Goal: Information Seeking & Learning: Learn about a topic

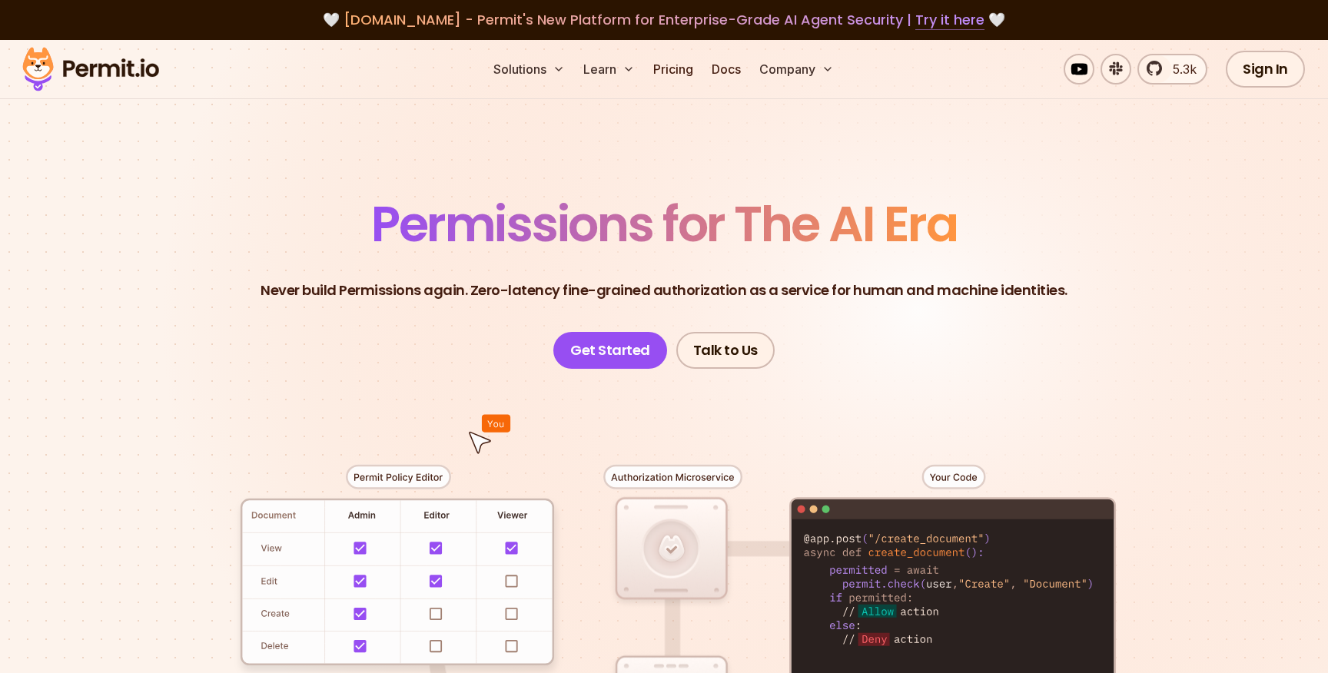
click at [932, 22] on link "Try it here" at bounding box center [949, 20] width 69 height 20
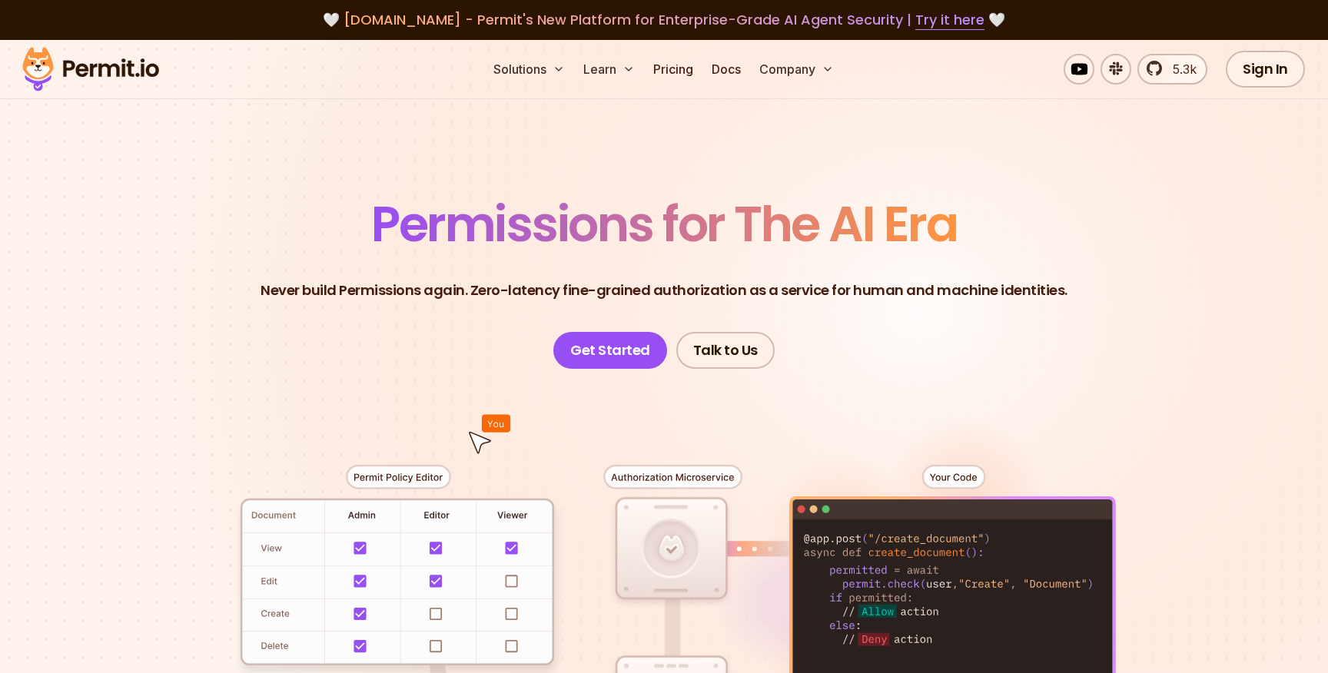
click at [410, 23] on span "[DOMAIN_NAME] - Permit's New Platform for Enterprise-Grade AI Agent Security | …" at bounding box center [663, 19] width 641 height 19
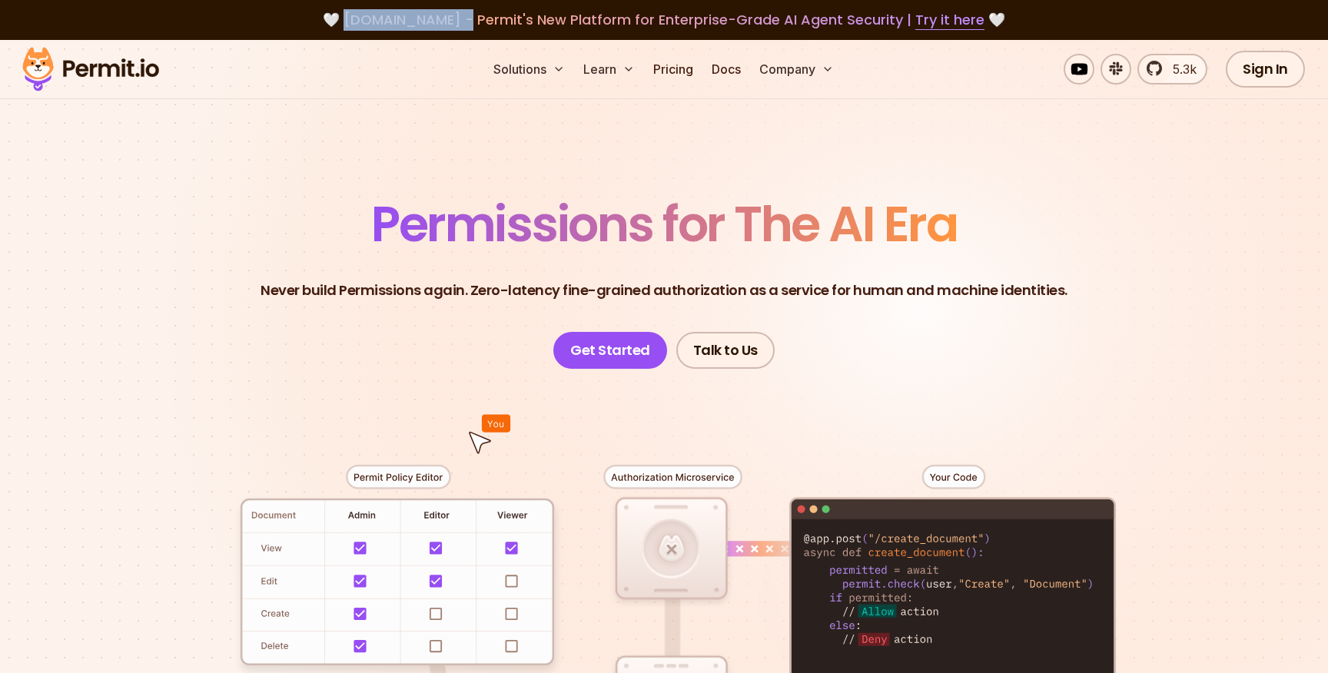
drag, startPoint x: 459, startPoint y: 22, endPoint x: 355, endPoint y: 27, distance: 103.8
click at [355, 27] on div "🤍 agent.security - Permit's New Platform for Enterprise-Grade AI Agent Security…" at bounding box center [664, 20] width 1254 height 22
copy span "agent.security"
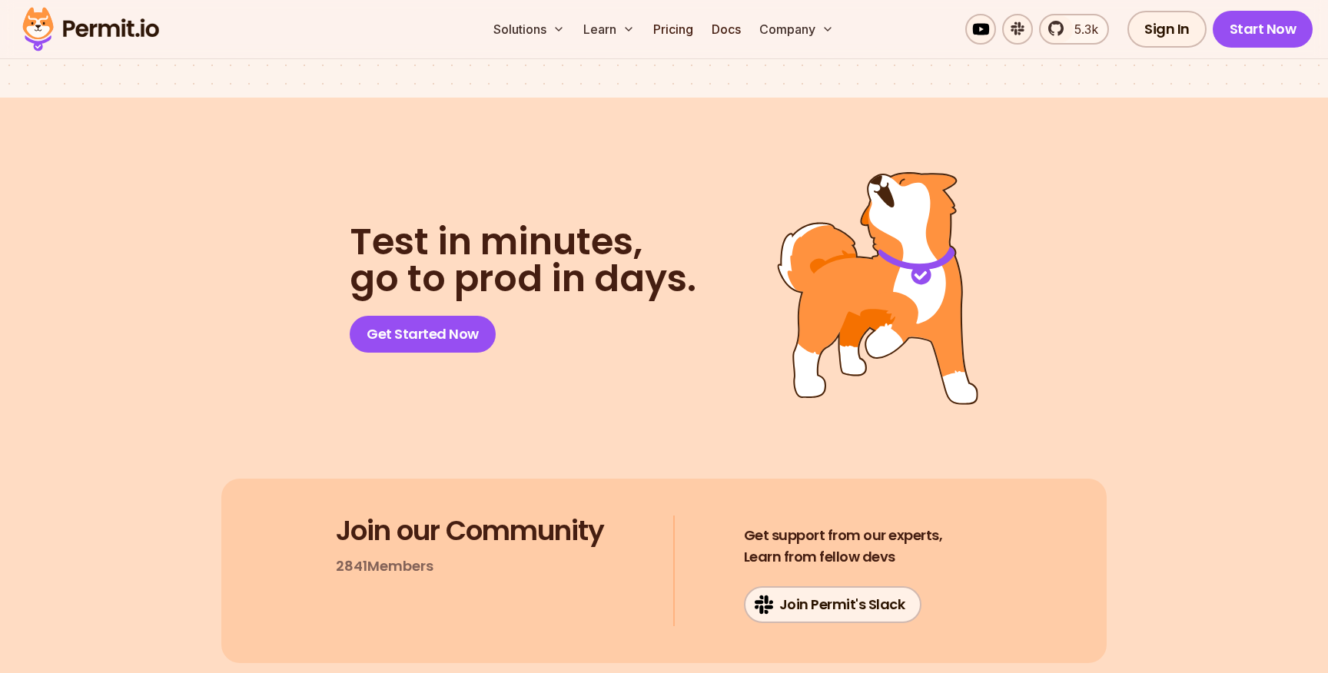
scroll to position [8257, 0]
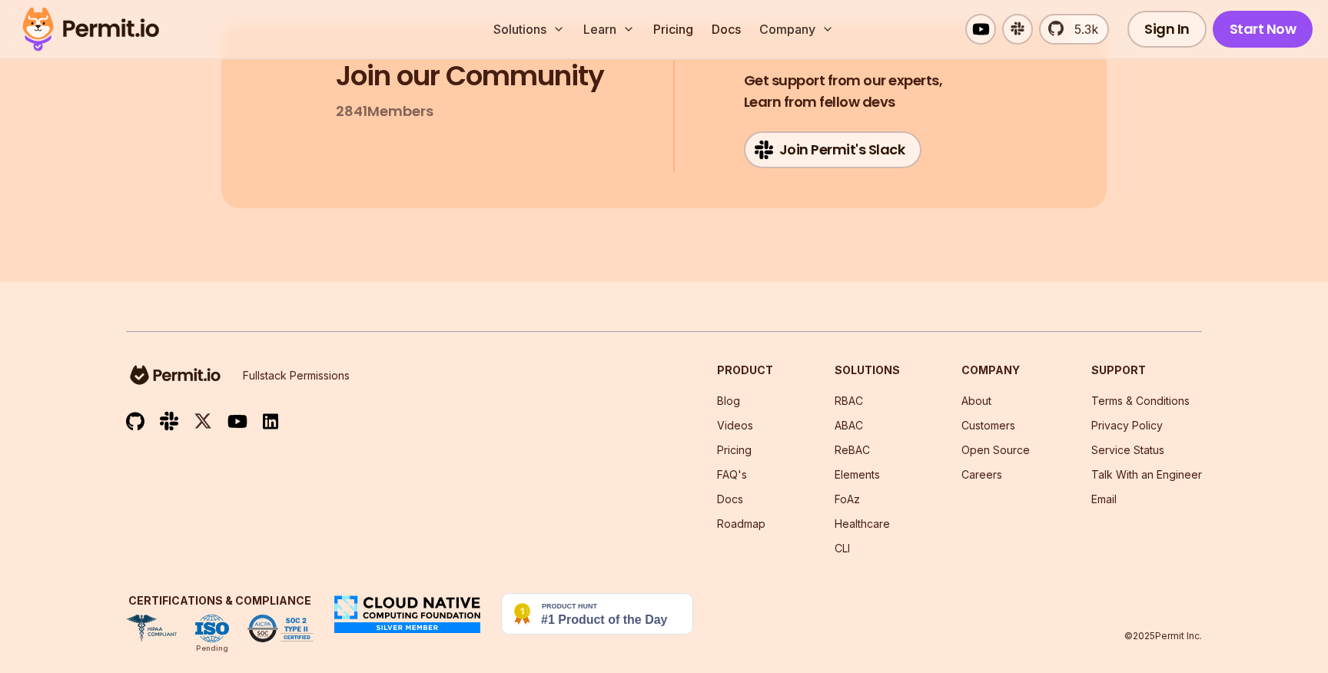
drag, startPoint x: 121, startPoint y: 353, endPoint x: 214, endPoint y: 358, distance: 93.8
click at [214, 358] on footer "Fullstack Permissions Product Blog Videos Pricing FAQ's Docs Roadmap Solutions …" at bounding box center [664, 486] width 1328 height 409
click at [81, 364] on footer "Fullstack Permissions Product Blog Videos Pricing FAQ's Docs Roadmap Solutions …" at bounding box center [664, 486] width 1328 height 409
click at [588, 596] on img at bounding box center [597, 613] width 192 height 41
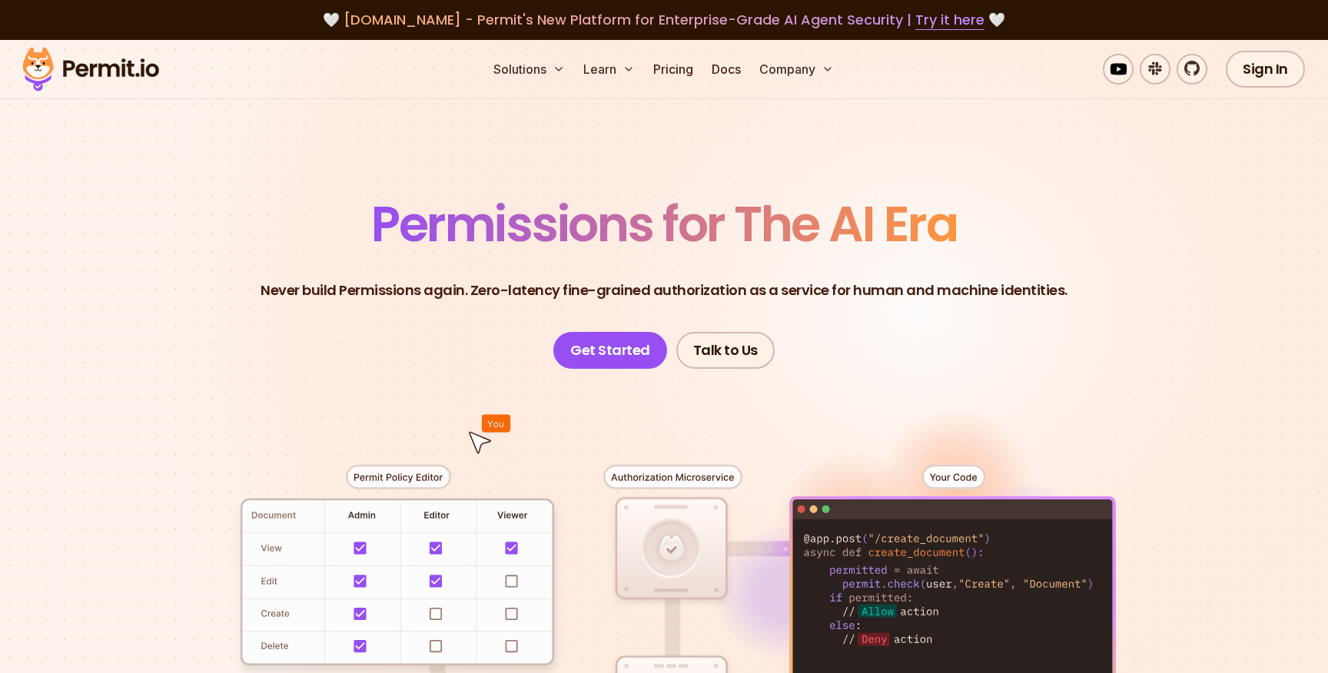
click at [429, 24] on span "[DOMAIN_NAME] - Permit's New Platform for Enterprise-Grade AI Agent Security | …" at bounding box center [663, 19] width 641 height 19
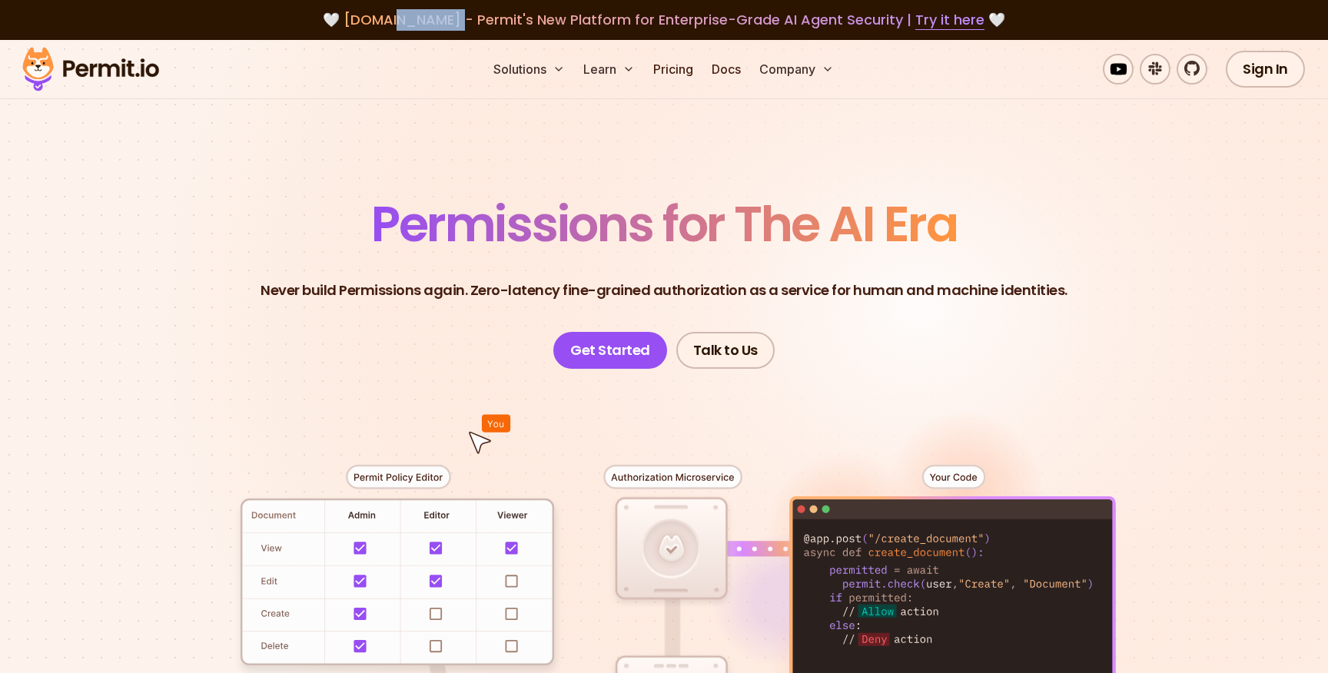
click at [429, 24] on span "[DOMAIN_NAME] - Permit's New Platform for Enterprise-Grade AI Agent Security | …" at bounding box center [663, 19] width 641 height 19
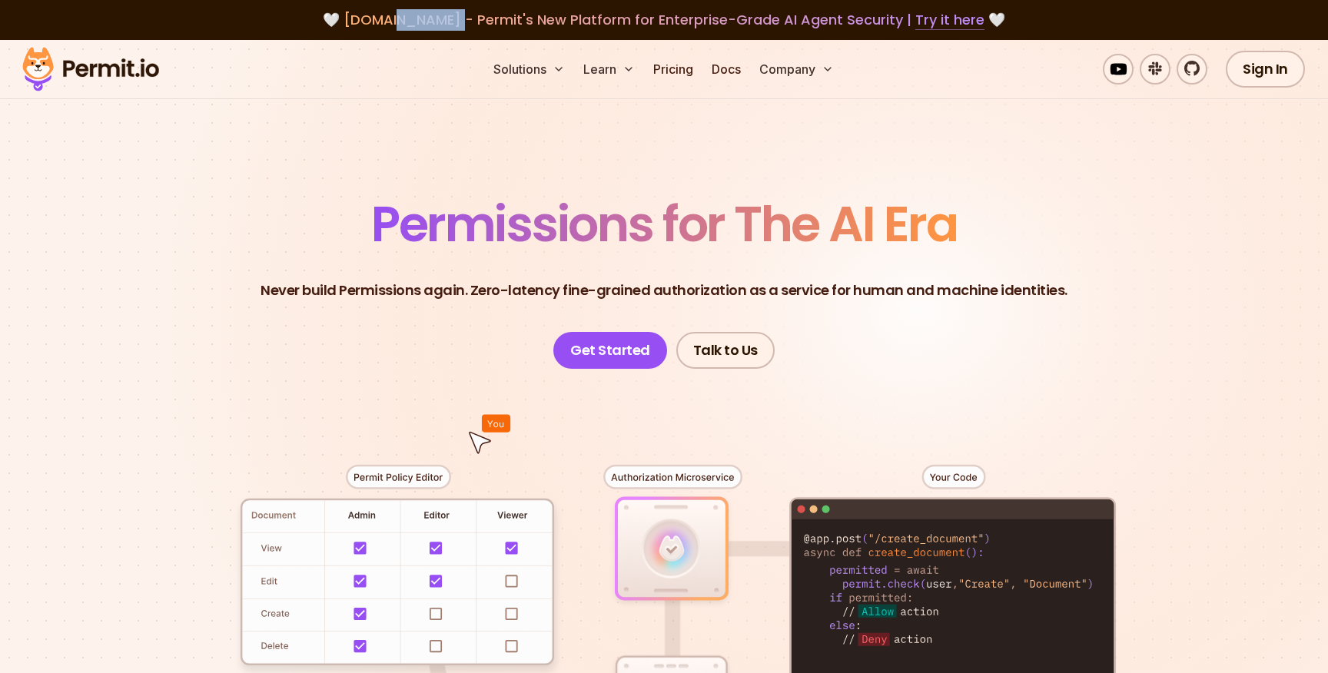
click at [942, 18] on link "Try it here" at bounding box center [949, 20] width 69 height 20
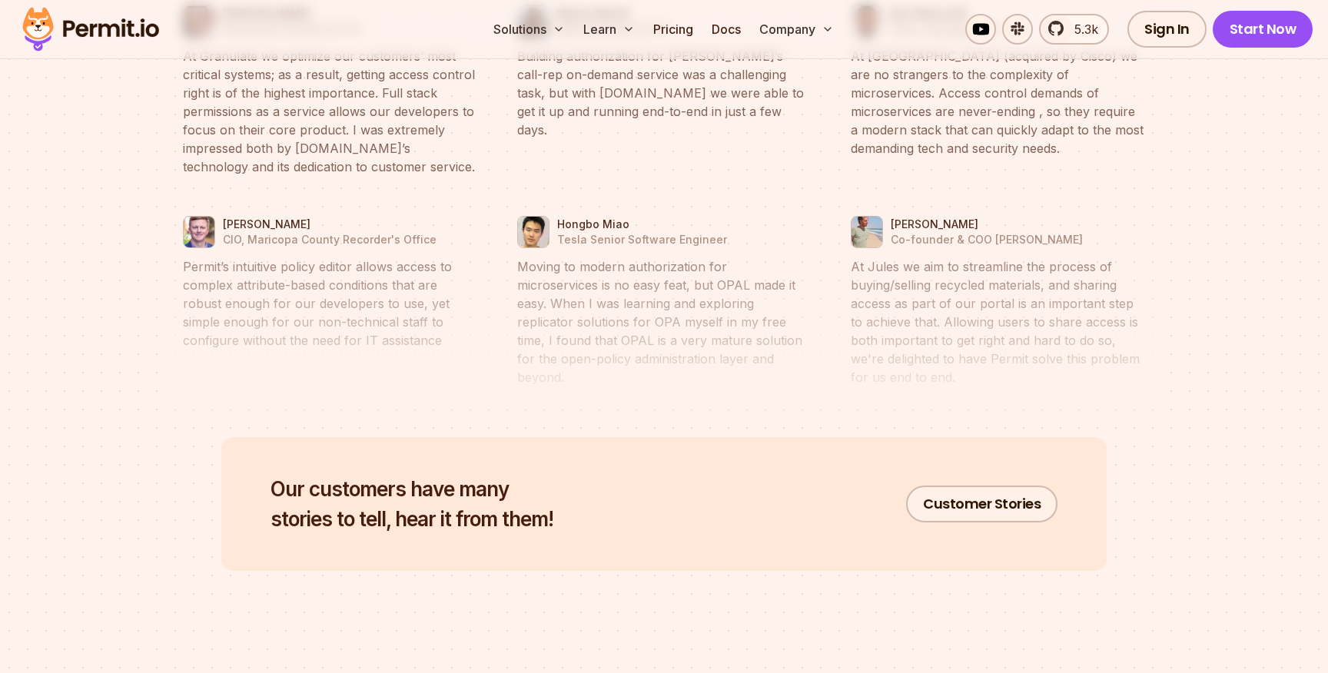
scroll to position [7210, 0]
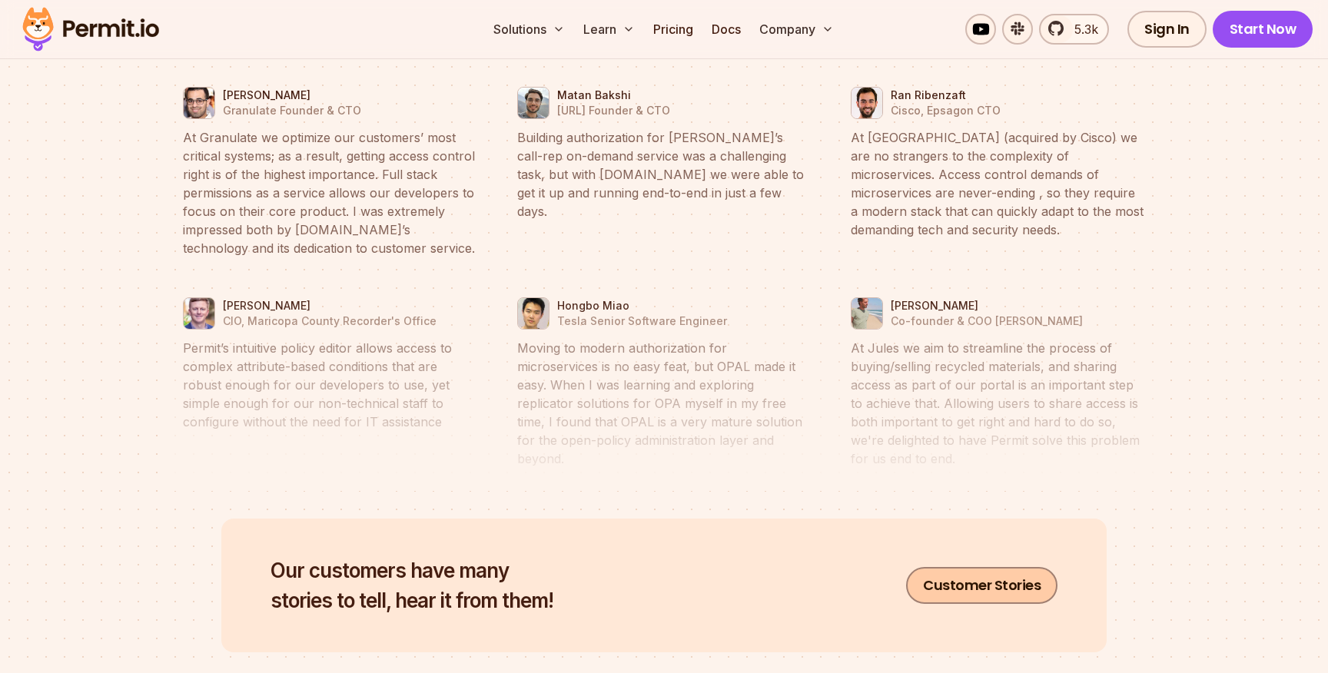
click at [970, 567] on link "Customer Stories" at bounding box center [981, 585] width 151 height 37
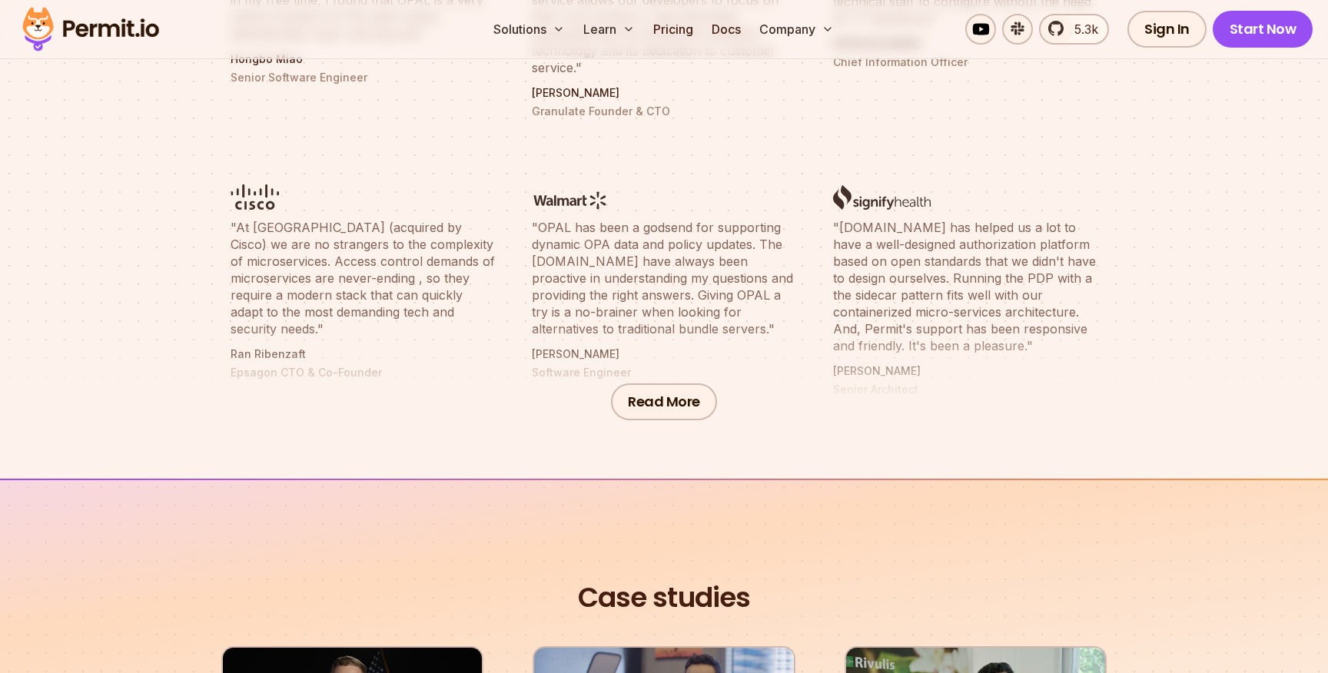
scroll to position [767, 0]
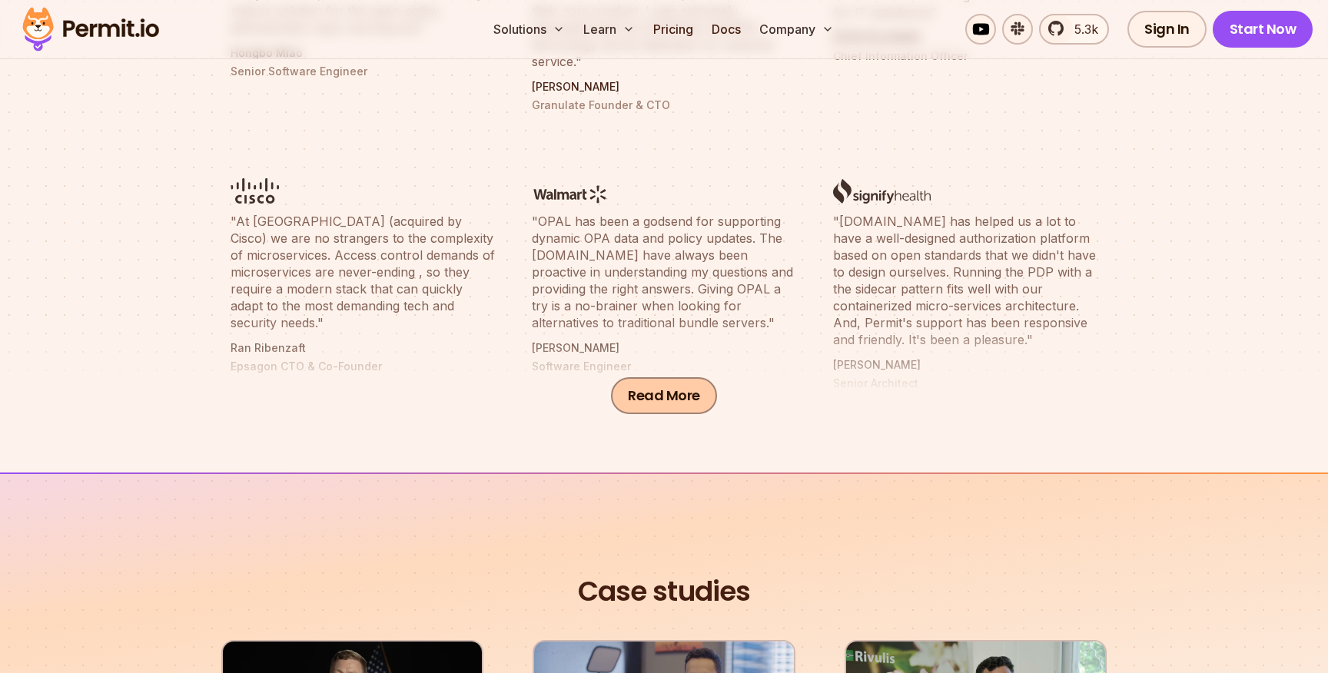
click at [681, 409] on button "Read More" at bounding box center [664, 395] width 106 height 37
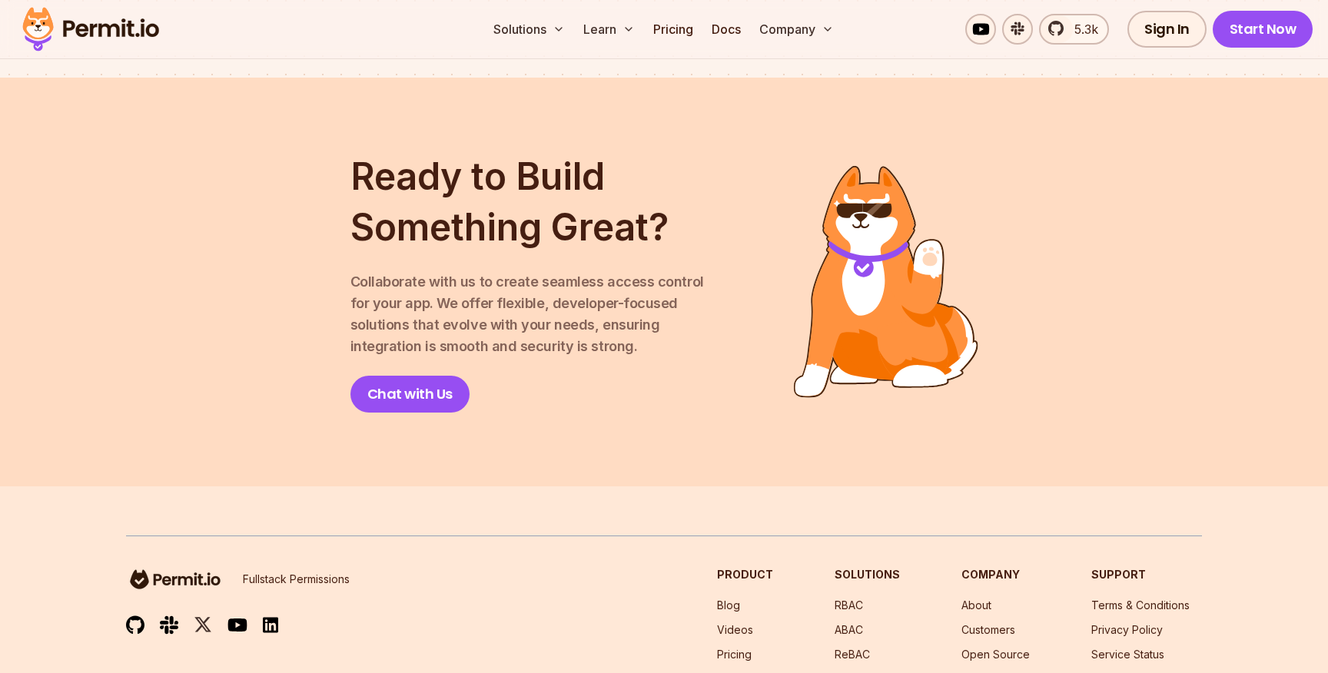
scroll to position [2835, 0]
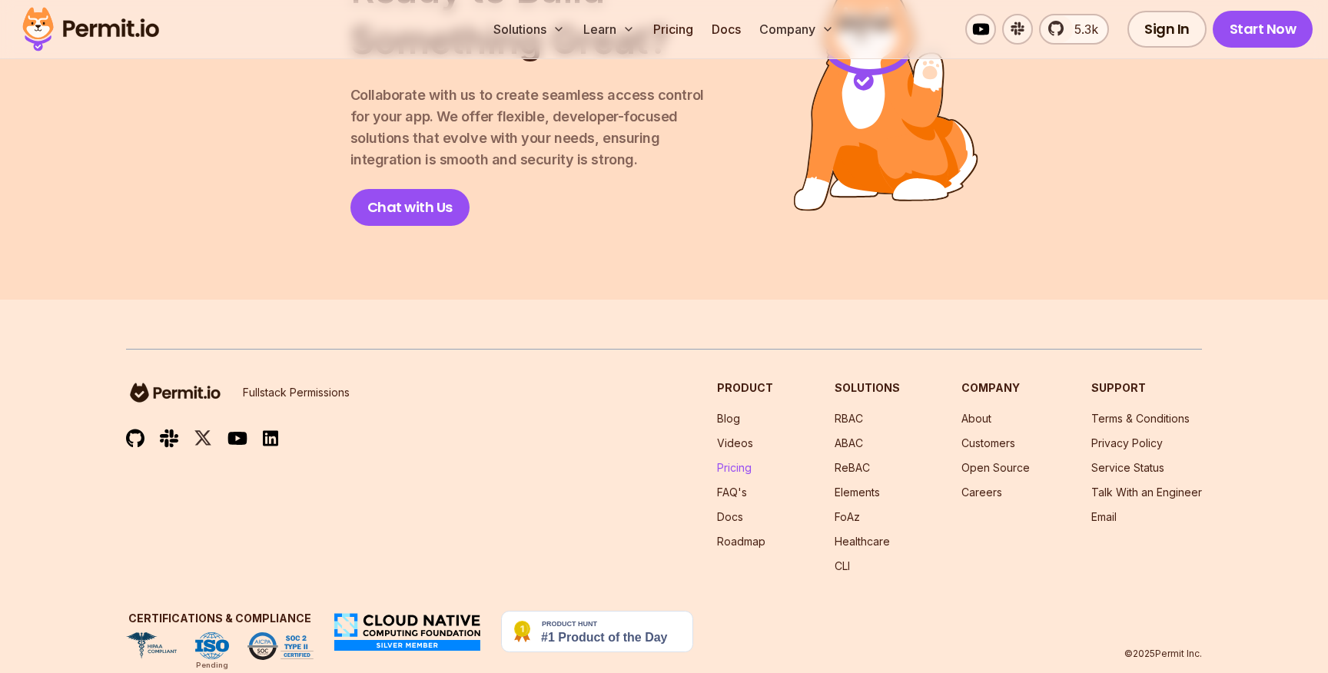
click at [744, 461] on link "Pricing" at bounding box center [734, 467] width 35 height 13
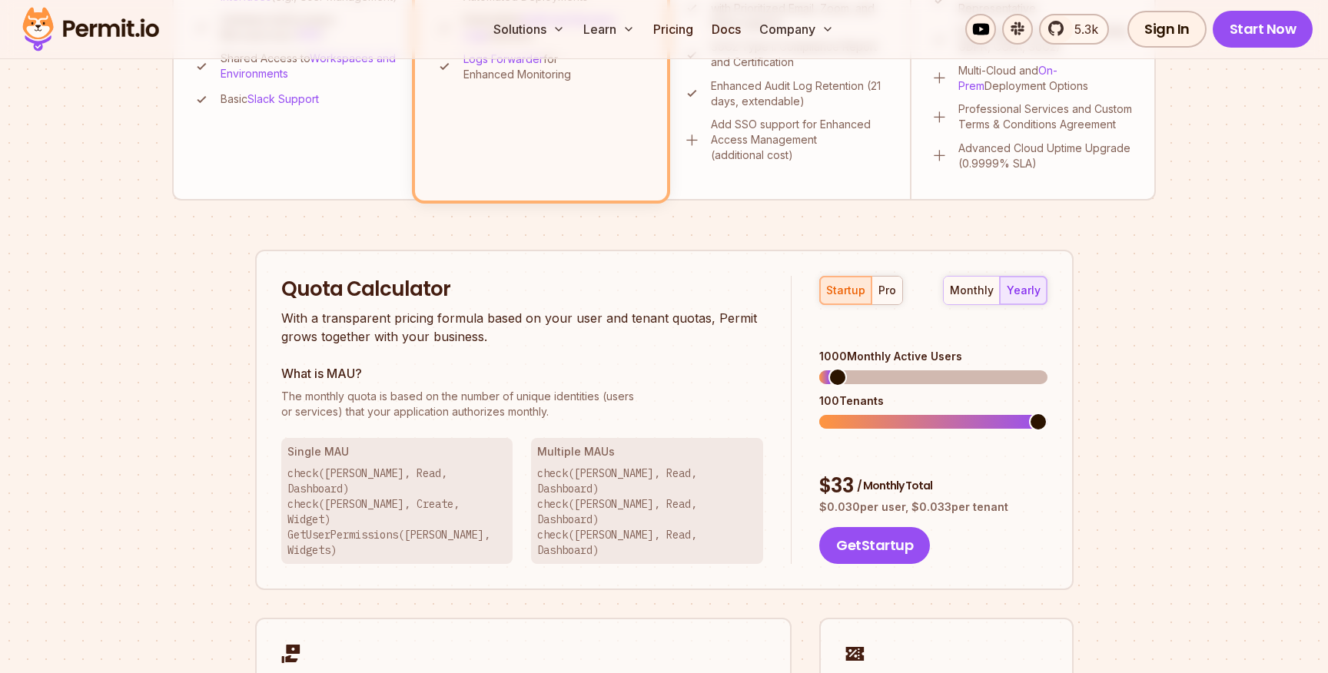
scroll to position [768, 0]
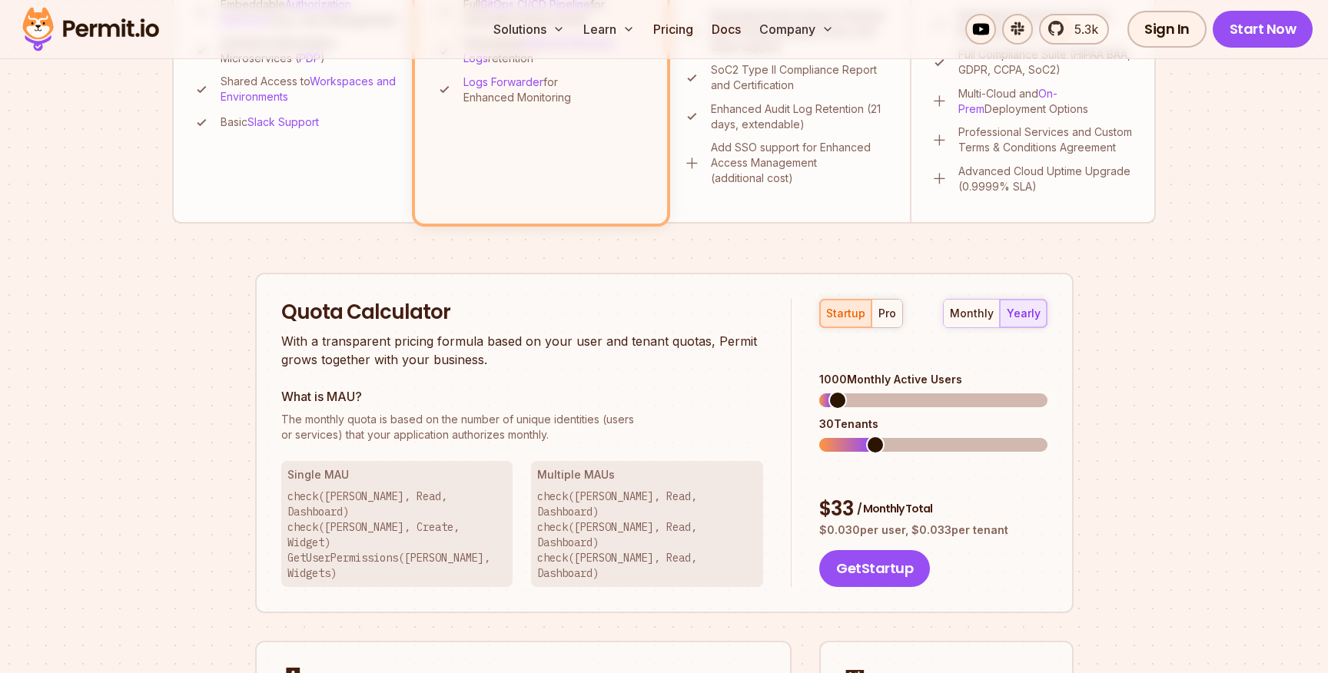
click at [875, 436] on span at bounding box center [875, 445] width 18 height 18
click at [887, 313] on div "pro" at bounding box center [887, 313] width 18 height 15
click at [854, 313] on div "startup" at bounding box center [845, 313] width 39 height 15
click at [886, 313] on div "pro" at bounding box center [887, 313] width 18 height 15
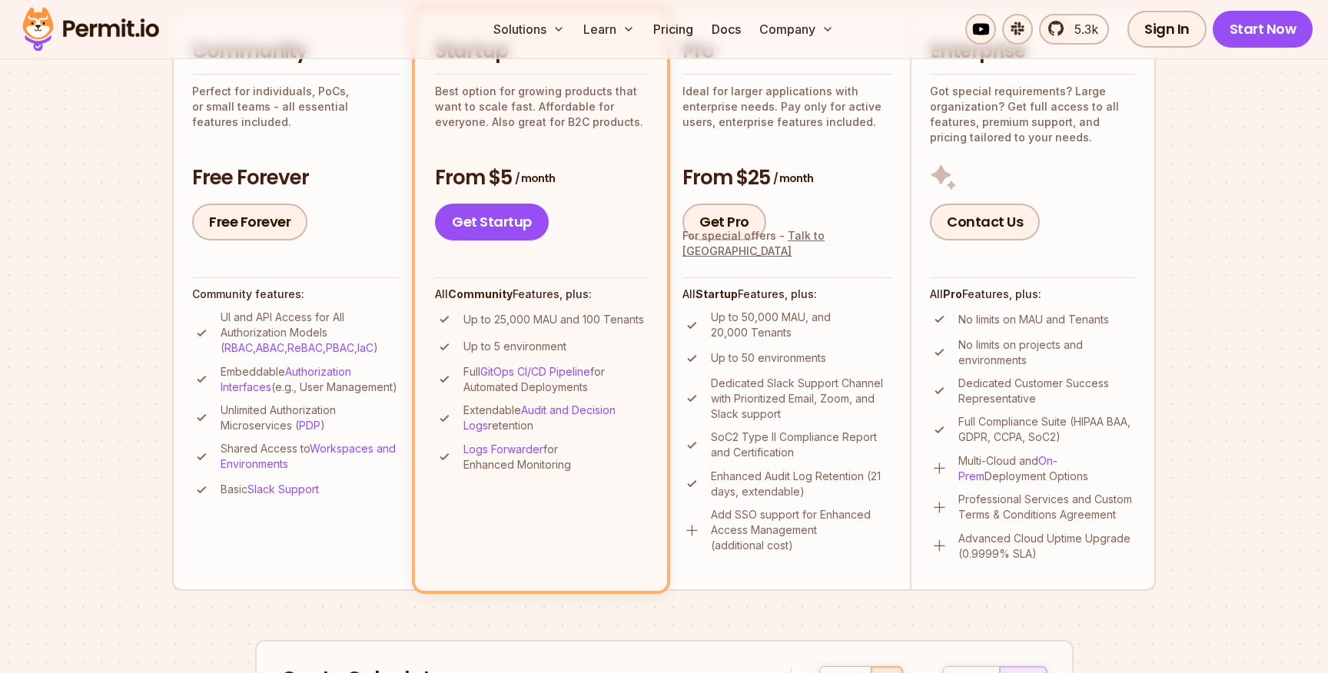
scroll to position [385, 0]
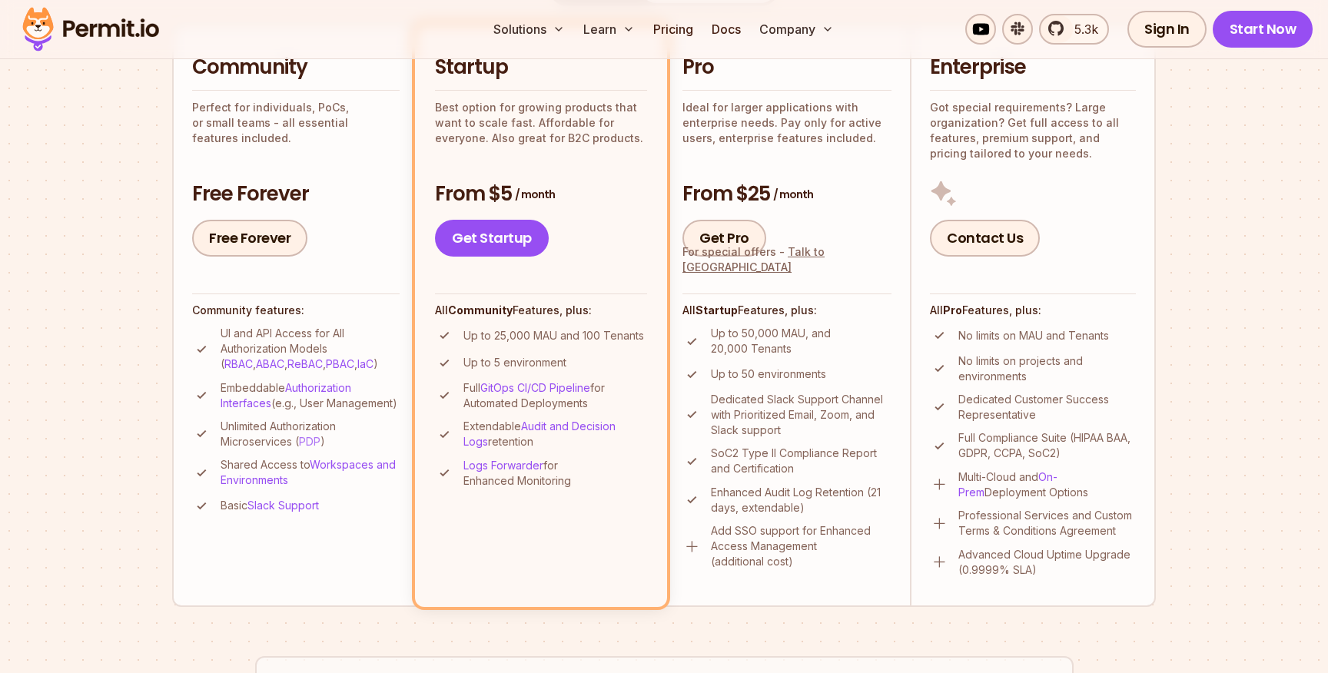
click at [315, 448] on link "PDP" at bounding box center [310, 441] width 22 height 13
